Goal: Information Seeking & Learning: Check status

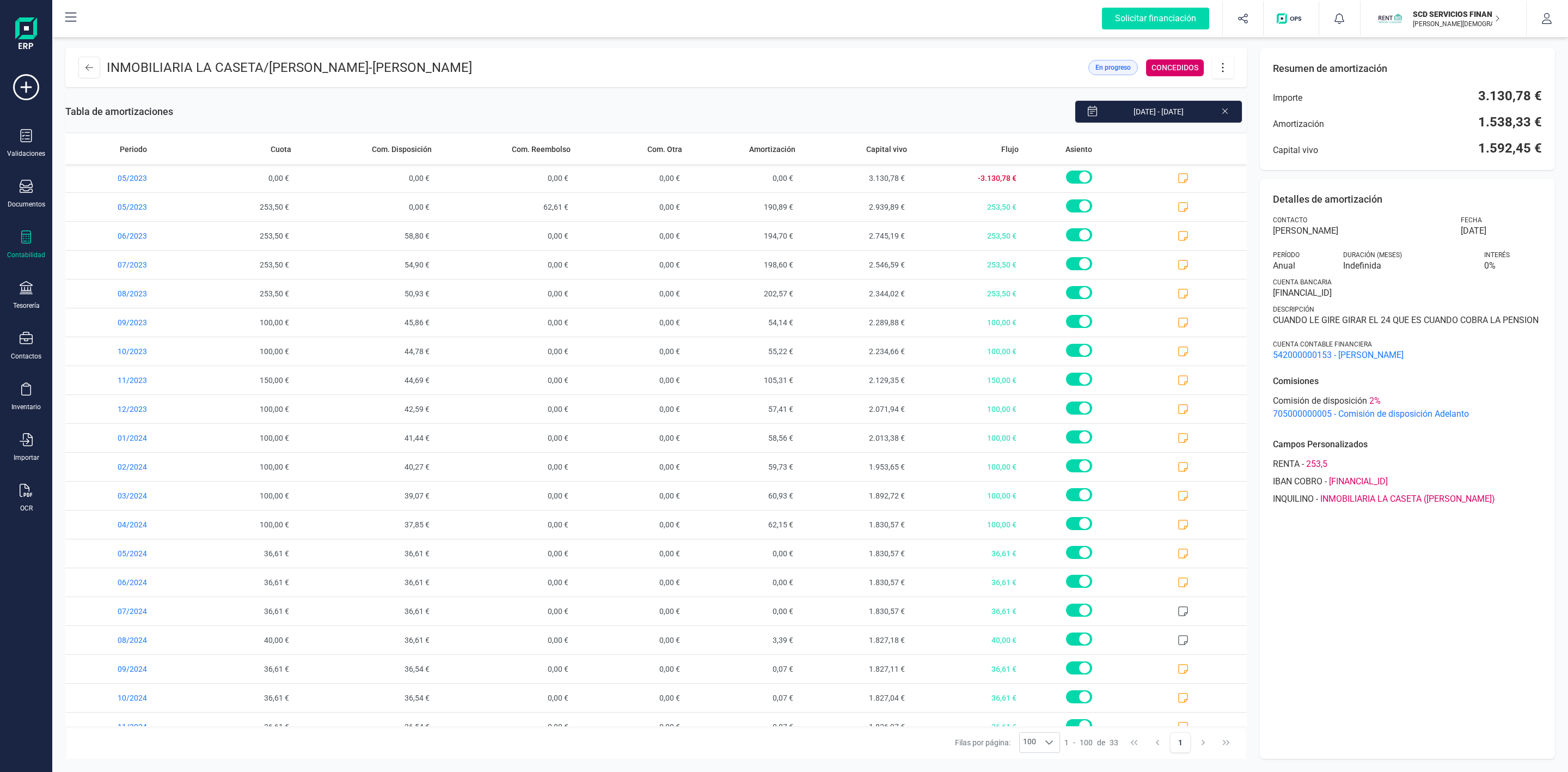
click at [95, 66] on button at bounding box center [89, 67] width 22 height 22
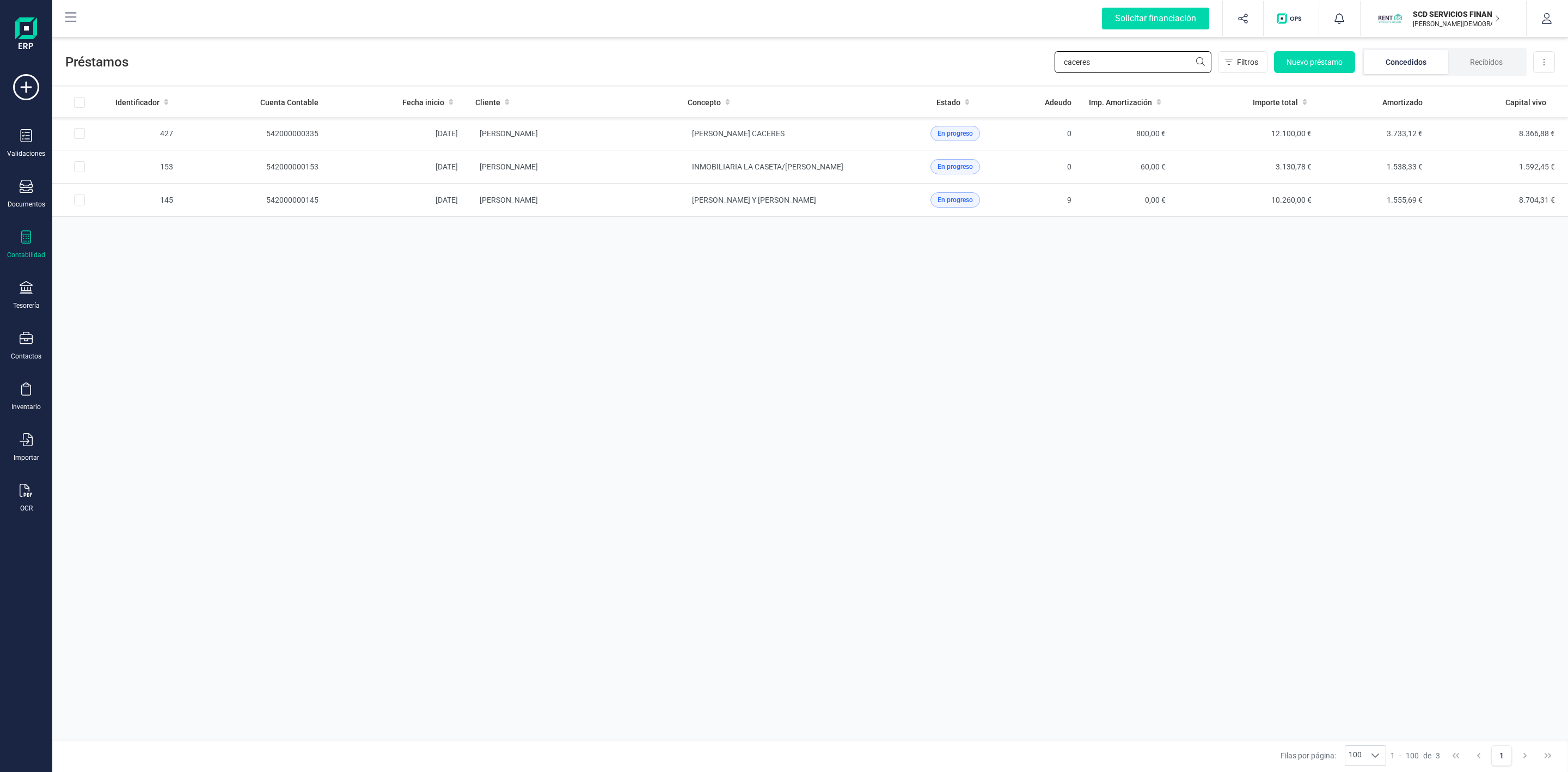
drag, startPoint x: 1114, startPoint y: 65, endPoint x: 962, endPoint y: 38, distance: 154.4
click at [1025, 69] on div "Préstamos caceres Filtros Nuevo préstamo Concedidos Recibidos Descargar Excel" at bounding box center [810, 60] width 1516 height 50
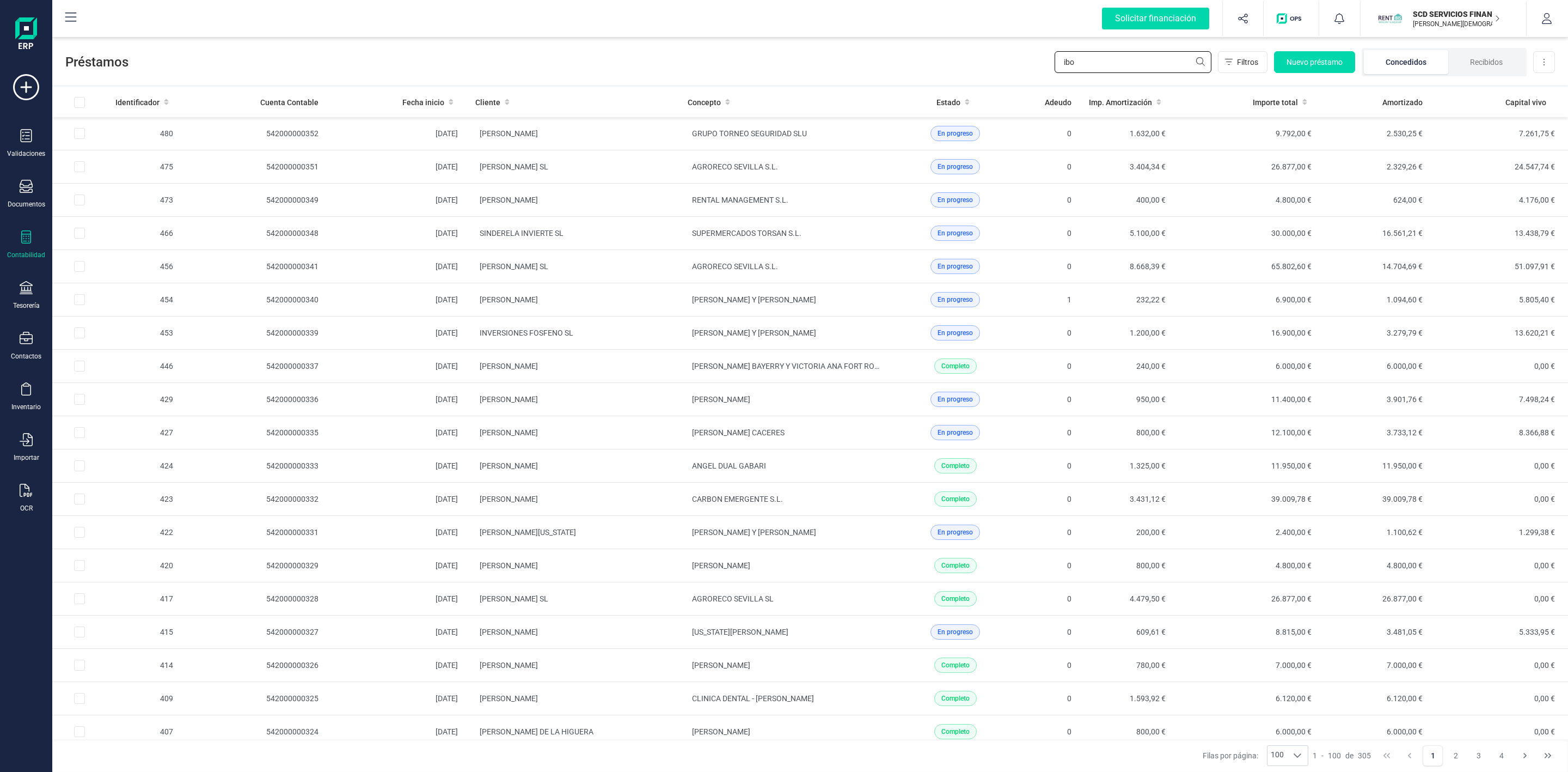
type input "ibor"
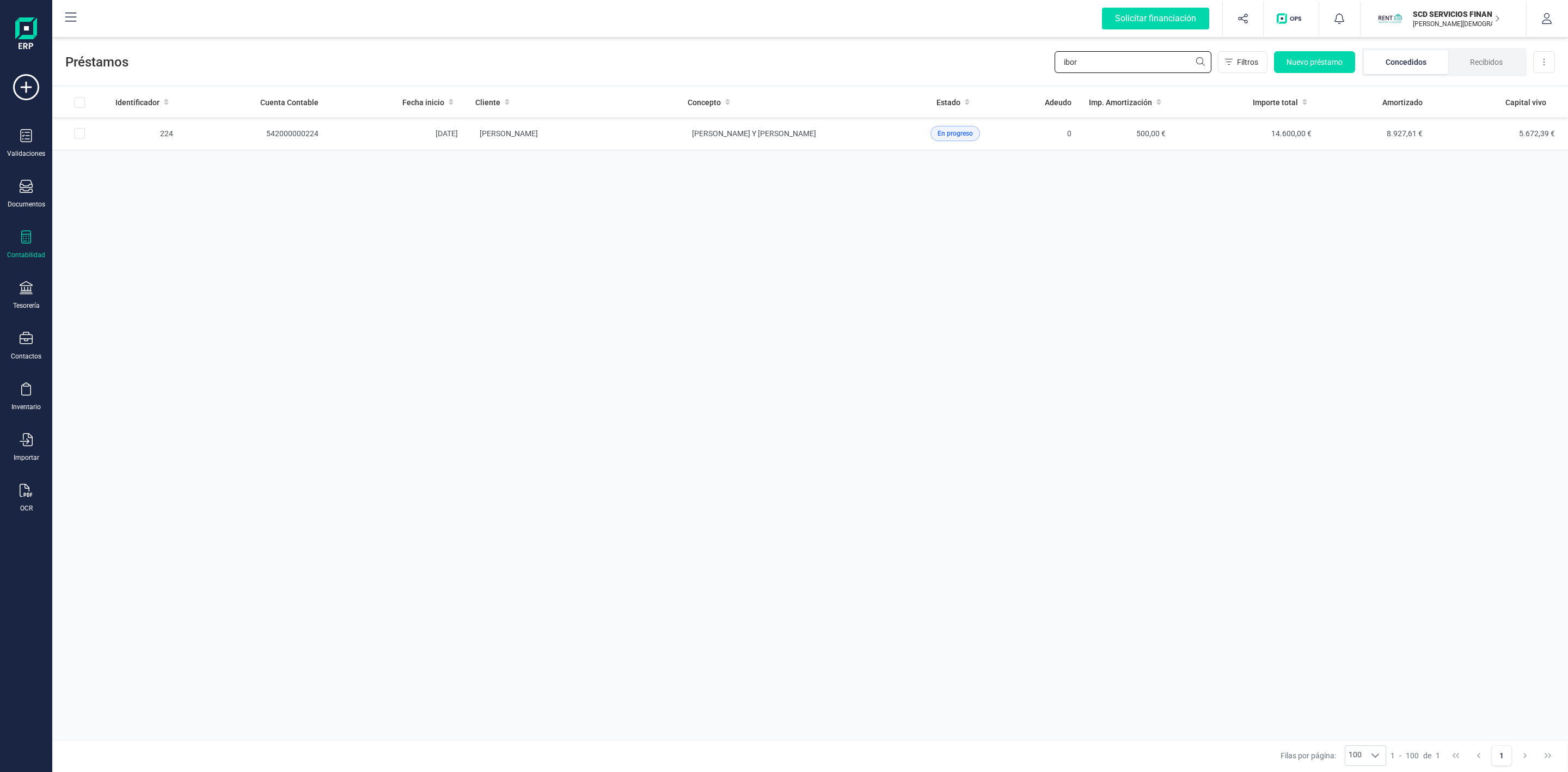
drag, startPoint x: 1093, startPoint y: 64, endPoint x: 1057, endPoint y: 65, distance: 36.0
click at [1057, 65] on input "ibor" at bounding box center [1133, 62] width 157 height 22
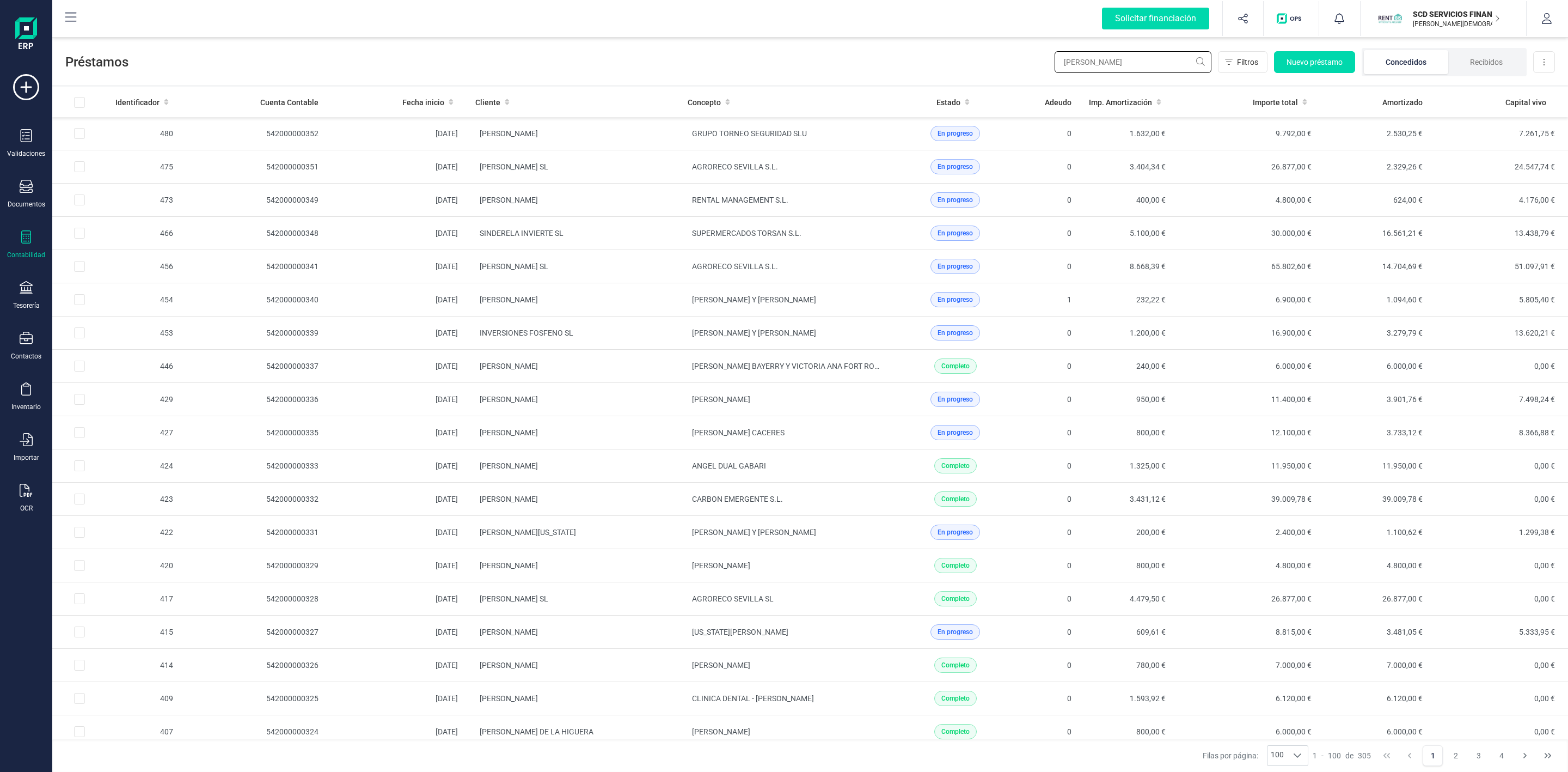
type input "maria del"
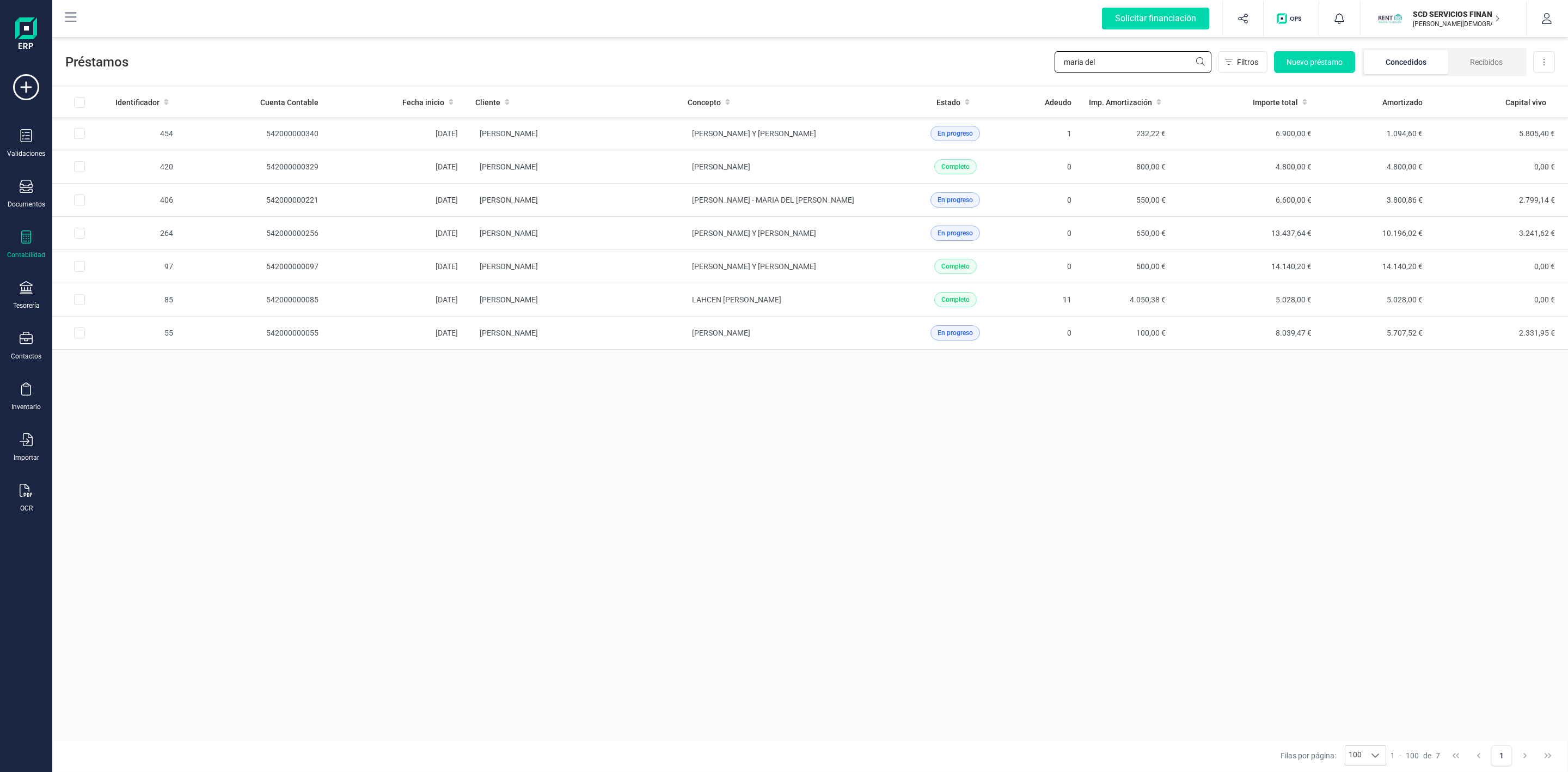
drag, startPoint x: 1120, startPoint y: 67, endPoint x: 1064, endPoint y: 71, distance: 56.1
click at [1065, 71] on input "maria del" at bounding box center [1133, 62] width 157 height 22
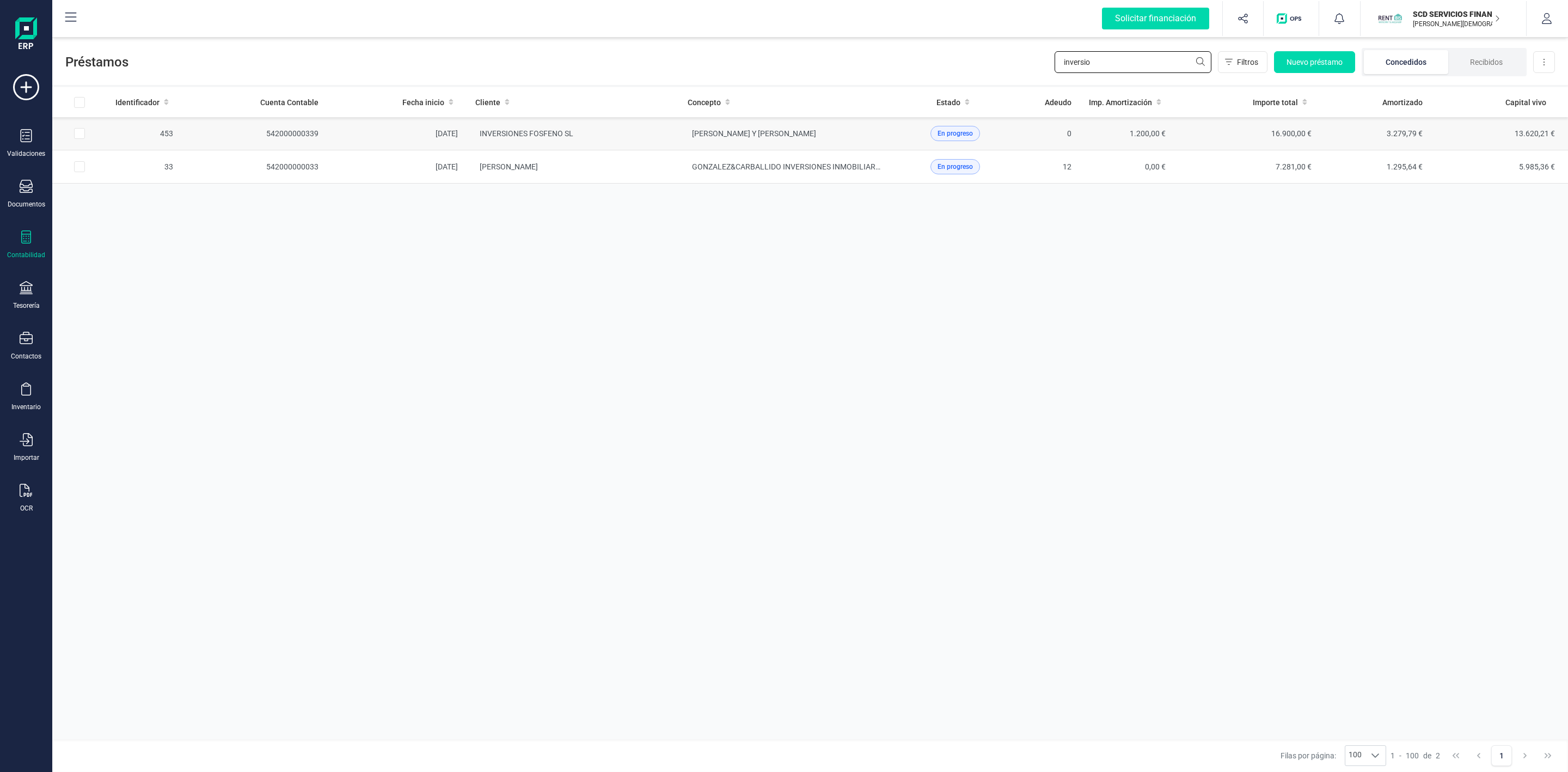
type input "inversio"
click at [646, 129] on td "INVERSIONES FOSFENO SL" at bounding box center [572, 133] width 212 height 33
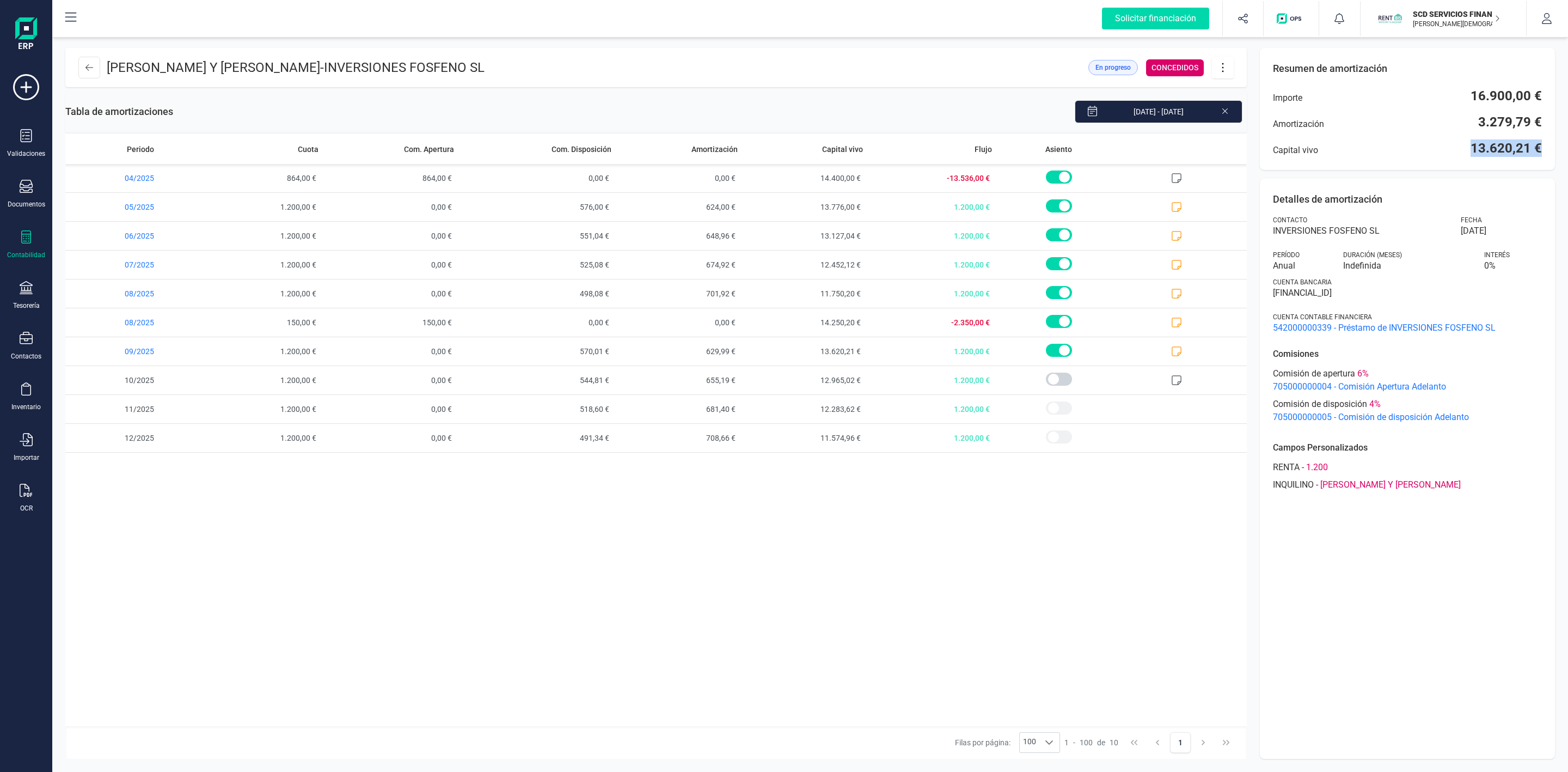
drag, startPoint x: 1470, startPoint y: 149, endPoint x: 1562, endPoint y: 154, distance: 92.1
click at [1562, 154] on div "[PERSON_NAME] Y [PERSON_NAME] - INVERSIONES FOSFENO SL En progreso CONCEDIDOS T…" at bounding box center [810, 403] width 1516 height 737
drag, startPoint x: 448, startPoint y: 66, endPoint x: 661, endPoint y: 72, distance: 213.1
click at [661, 72] on header "[PERSON_NAME] Y [PERSON_NAME] - INVERSIONES FOSFENO SL En progreso CONCEDIDOS" at bounding box center [656, 67] width 1181 height 39
click at [639, 417] on span "681,40 €" at bounding box center [679, 409] width 126 height 28
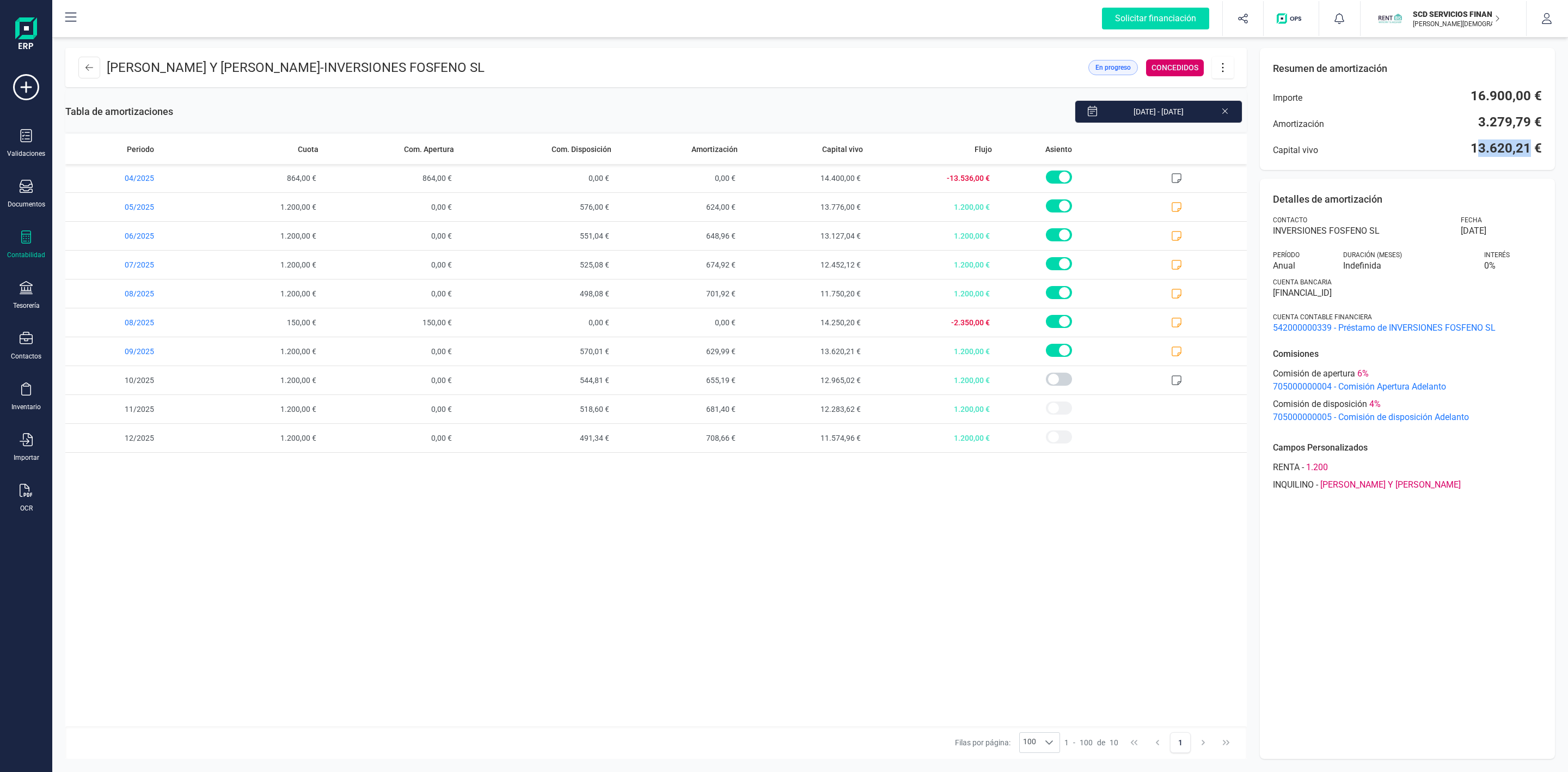
drag, startPoint x: 1478, startPoint y: 149, endPoint x: 1448, endPoint y: 162, distance: 32.7
click at [1511, 158] on div "Resumen de amortización Importe 16.900,00 € Amortización 3.279,79 € Capital viv…" at bounding box center [1407, 109] width 295 height 122
click at [742, 546] on div "Periodo Cuota Com. Apertura Com. Disposición Amortización Capital vivo Flujo As…" at bounding box center [656, 430] width 1181 height 592
